Goal: Task Accomplishment & Management: Manage account settings

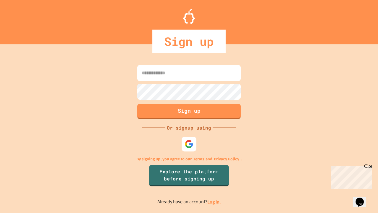
click at [215, 202] on link "Log in." at bounding box center [215, 202] width 14 height 6
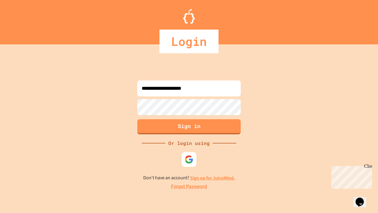
type input "**********"
